Goal: Transaction & Acquisition: Purchase product/service

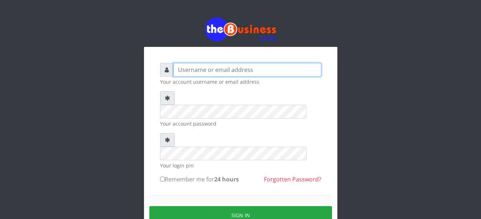
type input "Busybrain2"
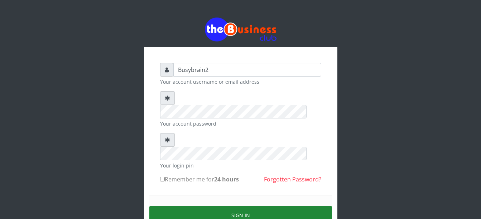
click at [206, 206] on button "Sign in" at bounding box center [240, 215] width 183 height 18
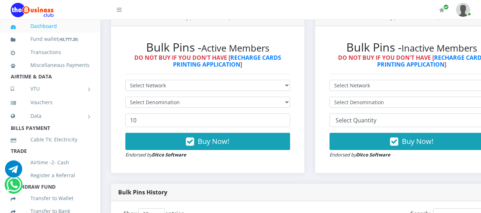
scroll to position [215, 0]
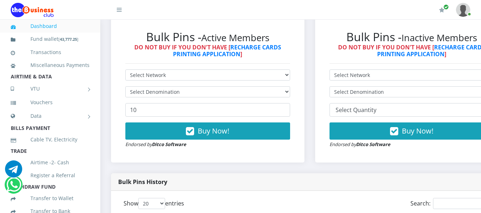
click at [152, 61] on div "Bulk Pins - Active Members DO NOT BUY IF YOU DON'T HAVE [ RECHARGE CARDS PRINTI…" at bounding box center [207, 89] width 179 height 133
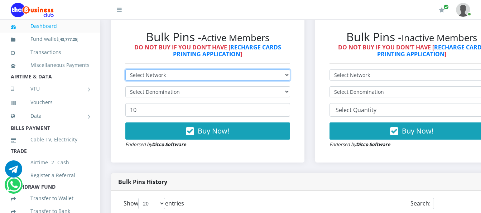
click at [151, 71] on select "Select Network MTN Globacom 9Mobile Airtel" at bounding box center [207, 75] width 165 height 11
select select "MTN"
click at [125, 70] on select "Select Network MTN Globacom 9Mobile Airtel" at bounding box center [207, 75] width 165 height 11
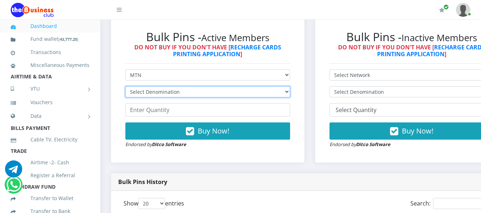
click at [149, 86] on select "Select Denomination MTN NGN100 - ₦96.99 MTN NGN200 - ₦193.98 MTN NGN400 - ₦387.…" at bounding box center [207, 91] width 165 height 11
select select "193.98-200"
click at [125, 86] on select "Select Denomination MTN NGN100 - ₦96.99 MTN NGN200 - ₦193.98 MTN NGN400 - ₦387.…" at bounding box center [207, 91] width 165 height 11
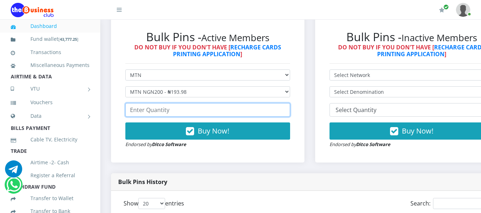
click at [153, 107] on input "number" at bounding box center [207, 110] width 165 height 14
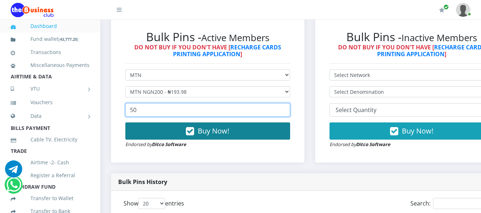
type input "50"
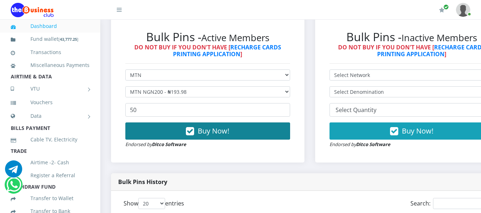
click at [173, 126] on button "Buy Now!" at bounding box center [207, 131] width 165 height 17
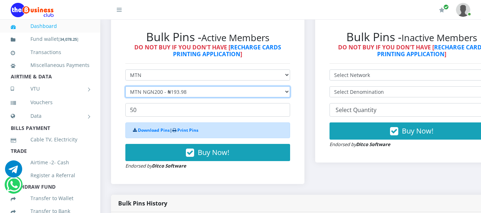
click at [290, 86] on select "Select Denomination MTN NGN100 - ₦96.99 MTN NGN200 - ₦193.98 MTN NGN400 - ₦387.…" at bounding box center [207, 91] width 165 height 11
select select "484.95-500"
click at [125, 86] on select "Select Denomination MTN NGN100 - ₦96.99 MTN NGN200 - ₦193.98 MTN NGN400 - ₦387.…" at bounding box center [207, 91] width 165 height 11
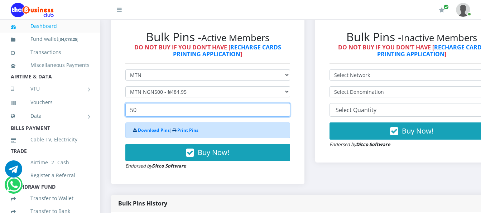
click at [231, 103] on input "50" at bounding box center [207, 110] width 165 height 14
type input "5"
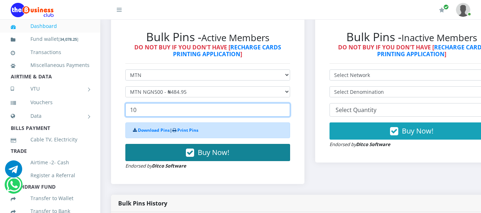
type input "10"
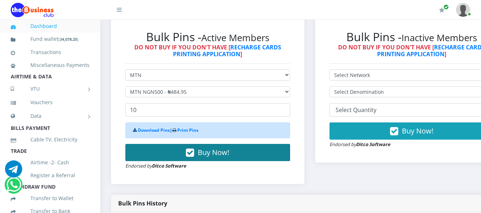
click at [258, 145] on button "Buy Now!" at bounding box center [207, 152] width 165 height 17
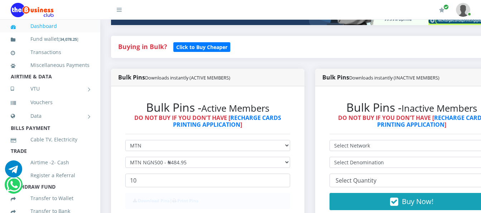
scroll to position [143, 0]
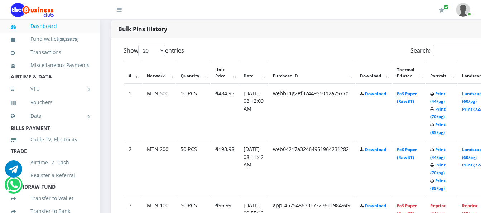
scroll to position [375, 0]
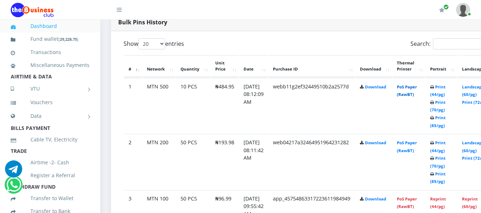
click at [417, 84] on link "PoS Paper (RawBT)" at bounding box center [407, 90] width 20 height 13
click at [417, 143] on link "PoS Paper (RawBT)" at bounding box center [407, 146] width 20 height 13
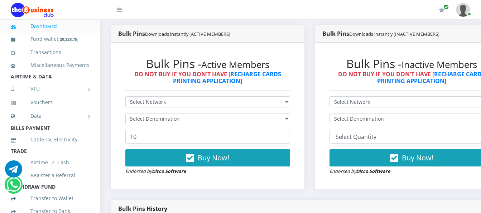
scroll to position [179, 0]
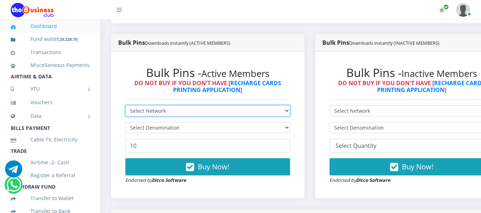
click at [284, 105] on select "Select Network MTN Globacom 9Mobile Airtel" at bounding box center [207, 110] width 165 height 11
select select "Airtel"
click at [125, 105] on select "Select Network MTN Globacom 9Mobile Airtel" at bounding box center [207, 110] width 165 height 11
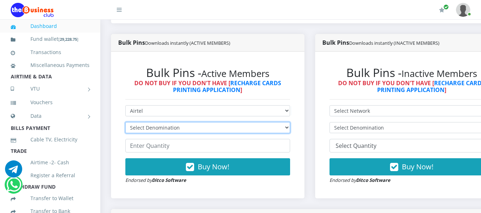
click at [290, 122] on select "Select Denomination Airtel NGN100 - ₦96.38 Airtel NGN200 - ₦192.76 Airtel NGN50…" at bounding box center [207, 127] width 165 height 11
select select "481.9-500"
click at [125, 122] on select "Select Denomination Airtel NGN100 - ₦96.38 Airtel NGN200 - ₦192.76 Airtel NGN50…" at bounding box center [207, 127] width 165 height 11
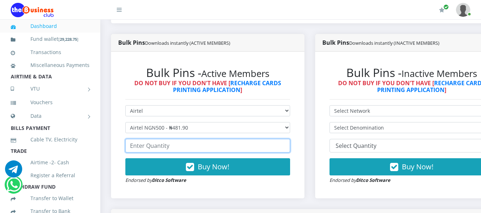
click at [217, 141] on input "number" at bounding box center [207, 146] width 165 height 14
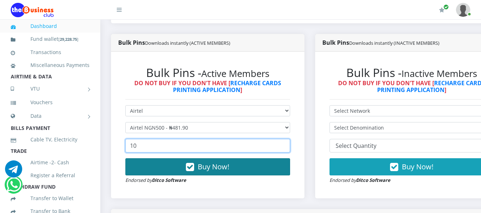
type input "10"
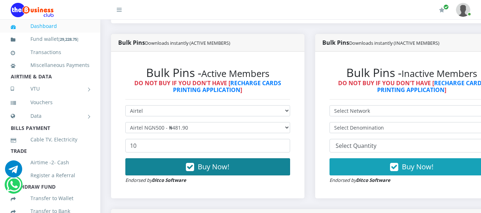
click at [256, 163] on button "Buy Now!" at bounding box center [207, 166] width 165 height 17
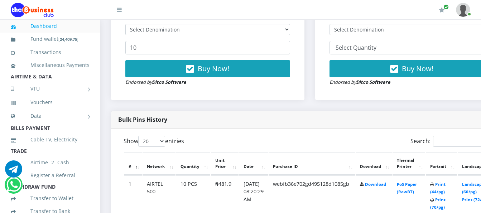
scroll to position [287, 0]
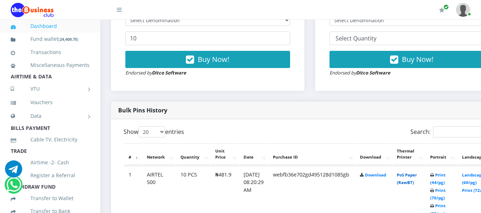
click at [417, 172] on link "PoS Paper (RawBT)" at bounding box center [407, 178] width 20 height 13
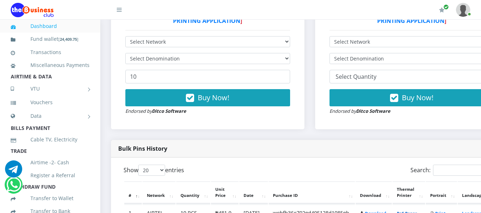
scroll to position [143, 0]
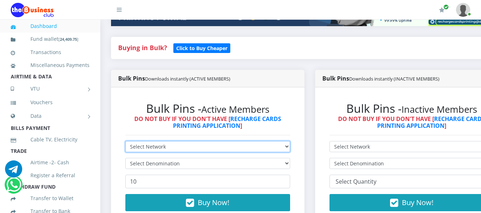
click at [235, 141] on select "Select Network MTN Globacom 9Mobile Airtel" at bounding box center [207, 146] width 165 height 11
select select "MTN"
click at [125, 141] on select "Select Network MTN Globacom 9Mobile Airtel" at bounding box center [207, 146] width 165 height 11
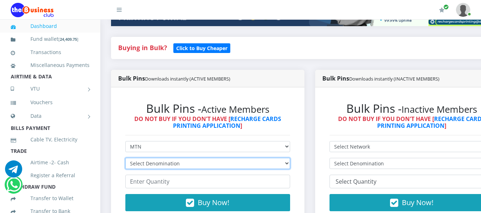
click at [240, 158] on select "Select Denomination MTN NGN100 - ₦96.99 MTN NGN200 - ₦193.98 MTN NGN400 - ₦387.…" at bounding box center [207, 163] width 165 height 11
select select "193.98-200"
click at [125, 158] on select "Select Denomination MTN NGN100 - ₦96.99 MTN NGN200 - ₦193.98 MTN NGN400 - ₦387.…" at bounding box center [207, 163] width 165 height 11
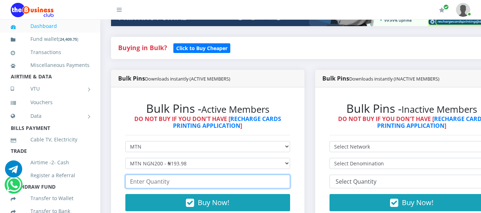
click at [220, 175] on input "number" at bounding box center [207, 182] width 165 height 14
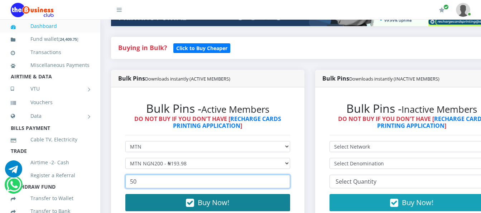
type input "50"
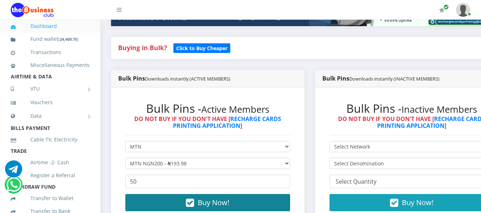
click at [225, 198] on span "Buy Now!" at bounding box center [214, 203] width 32 height 10
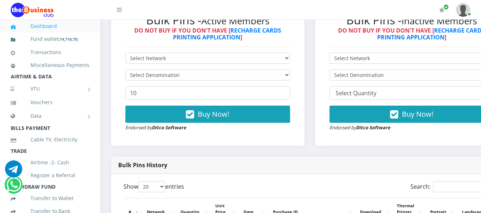
scroll to position [267, 0]
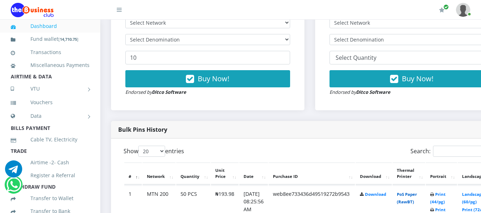
click at [414, 192] on link "PoS Paper (RawBT)" at bounding box center [407, 198] width 20 height 13
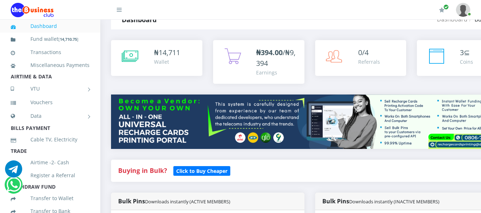
scroll to position [16, 0]
